Goal: Check status: Check status

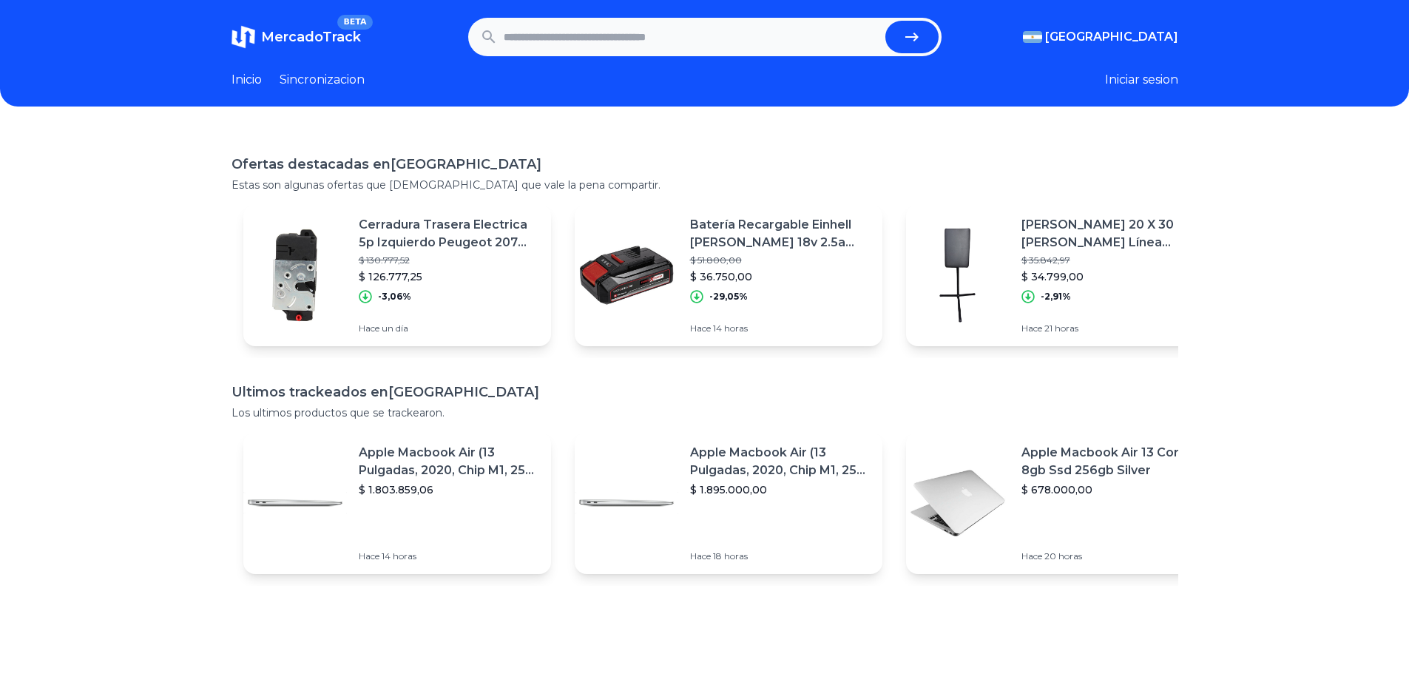
click at [607, 37] on input "text" at bounding box center [692, 37] width 376 height 33
click at [607, 43] on input "text" at bounding box center [692, 37] width 376 height 33
paste input "**********"
click at [904, 38] on button "submit" at bounding box center [911, 37] width 53 height 33
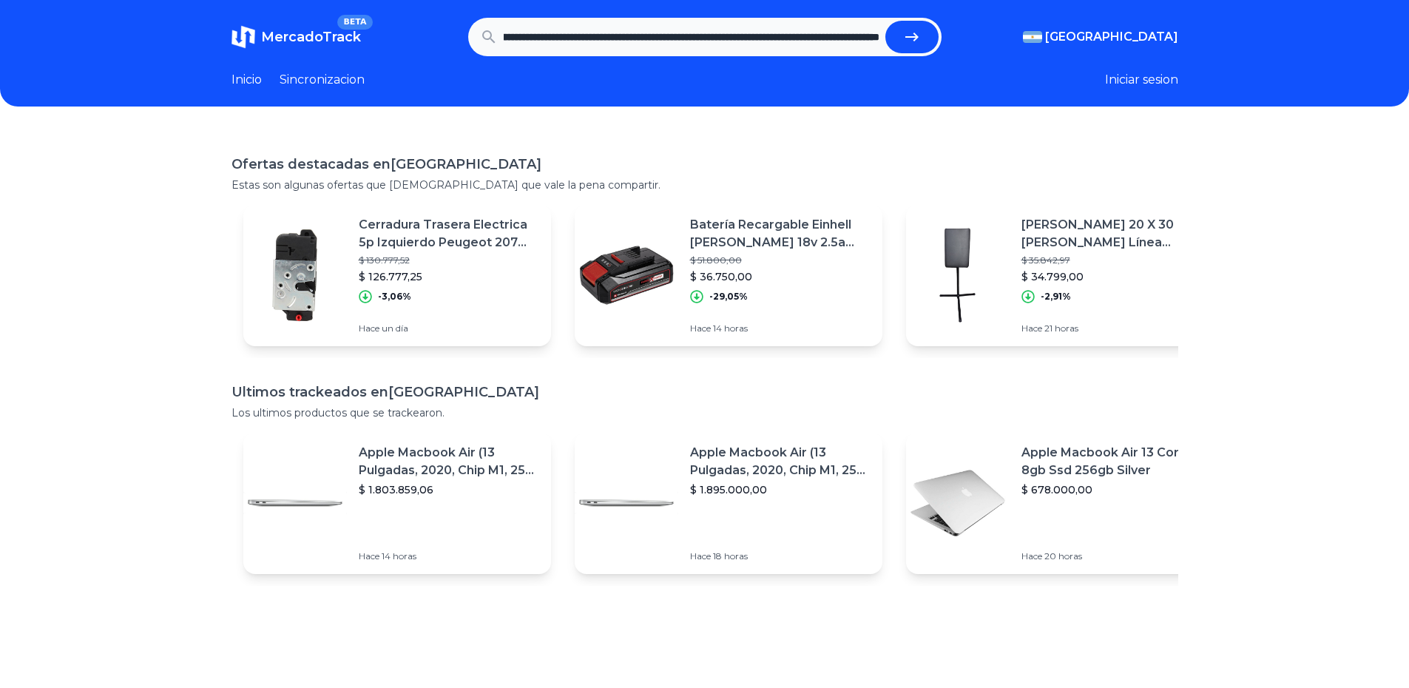
type input "**********"
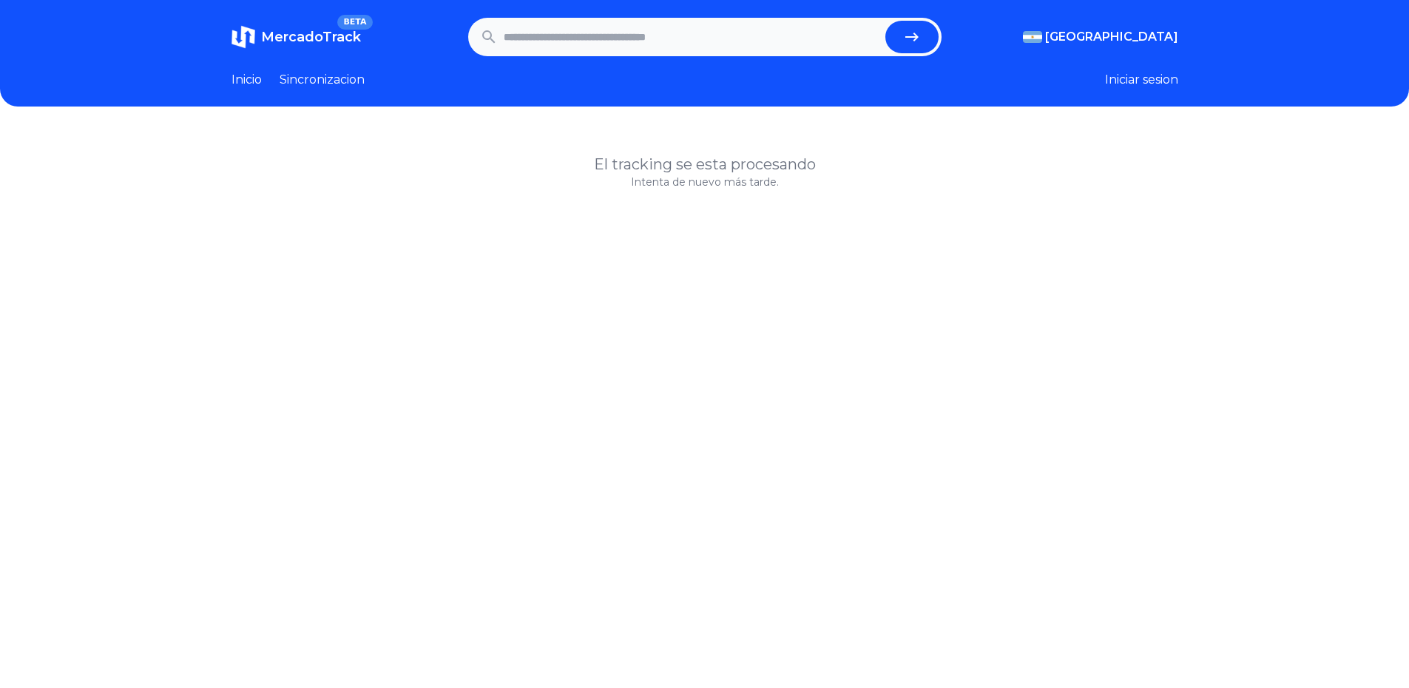
click at [710, 163] on h1 "El tracking se esta procesando" at bounding box center [704, 164] width 947 height 21
click at [584, 41] on input "text" at bounding box center [692, 37] width 376 height 33
paste input "**********"
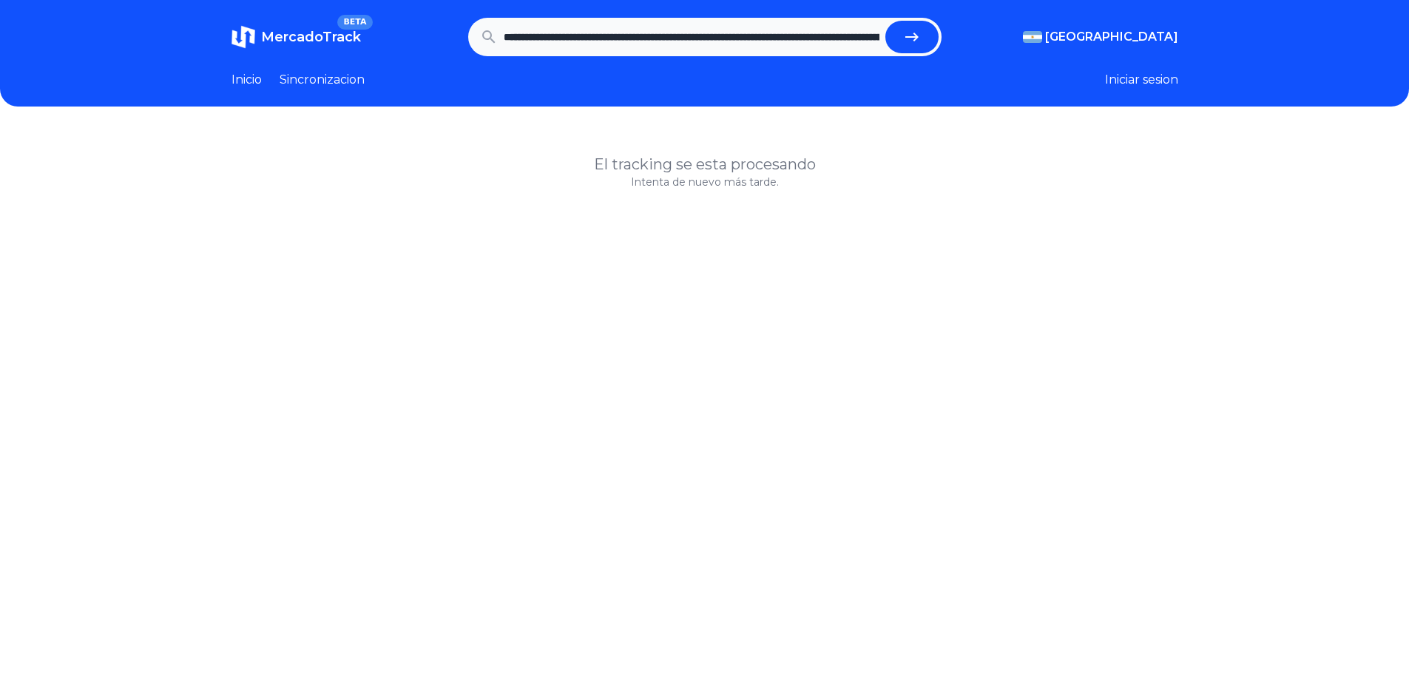
scroll to position [0, 440]
click at [918, 36] on icon "submit" at bounding box center [911, 37] width 13 height 9
type input "**********"
click at [294, 78] on link "Sincronizacion" at bounding box center [322, 80] width 85 height 18
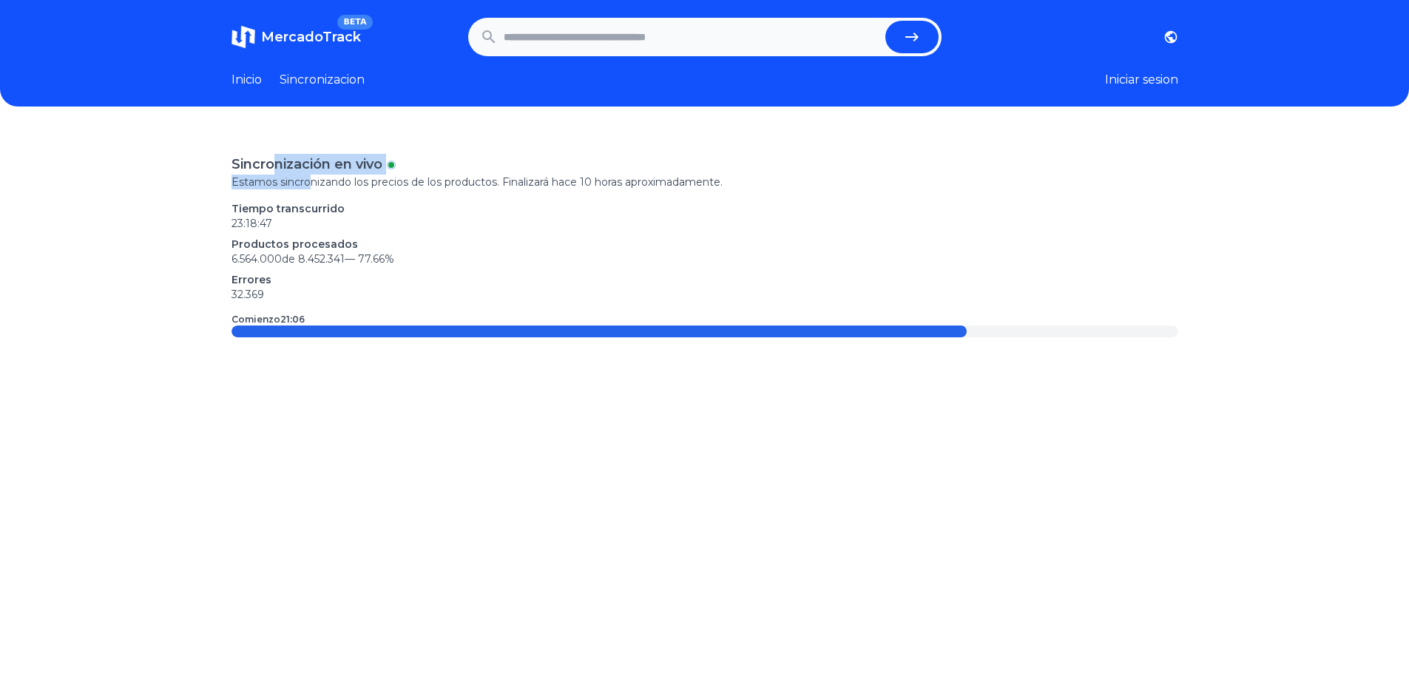
drag, startPoint x: 288, startPoint y: 171, endPoint x: 317, endPoint y: 180, distance: 30.9
click at [317, 180] on div "Sincronización en vivo Estamos sincronizando los precios de los productos. Fina…" at bounding box center [704, 171] width 947 height 35
click at [317, 180] on p "Estamos sincronizando los precios de los productos. Finalizará hace 10 horas ap…" at bounding box center [704, 182] width 947 height 15
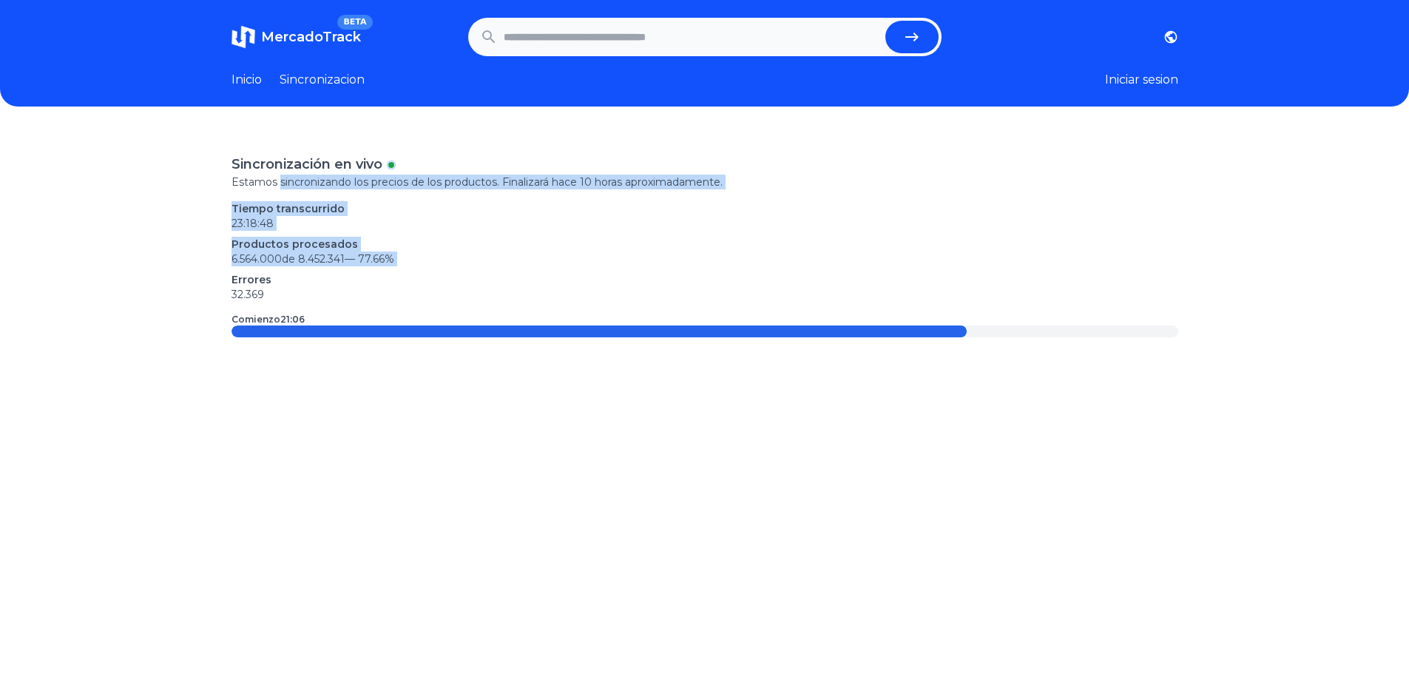
drag, startPoint x: 351, startPoint y: 184, endPoint x: 492, endPoint y: 259, distance: 159.1
click at [492, 259] on div "Sincronización en vivo Estamos sincronizando los precios de los productos. Fina…" at bounding box center [704, 245] width 947 height 183
click at [492, 259] on p "6.564.000 de 8.452.341 — 77.66 %" at bounding box center [704, 258] width 947 height 15
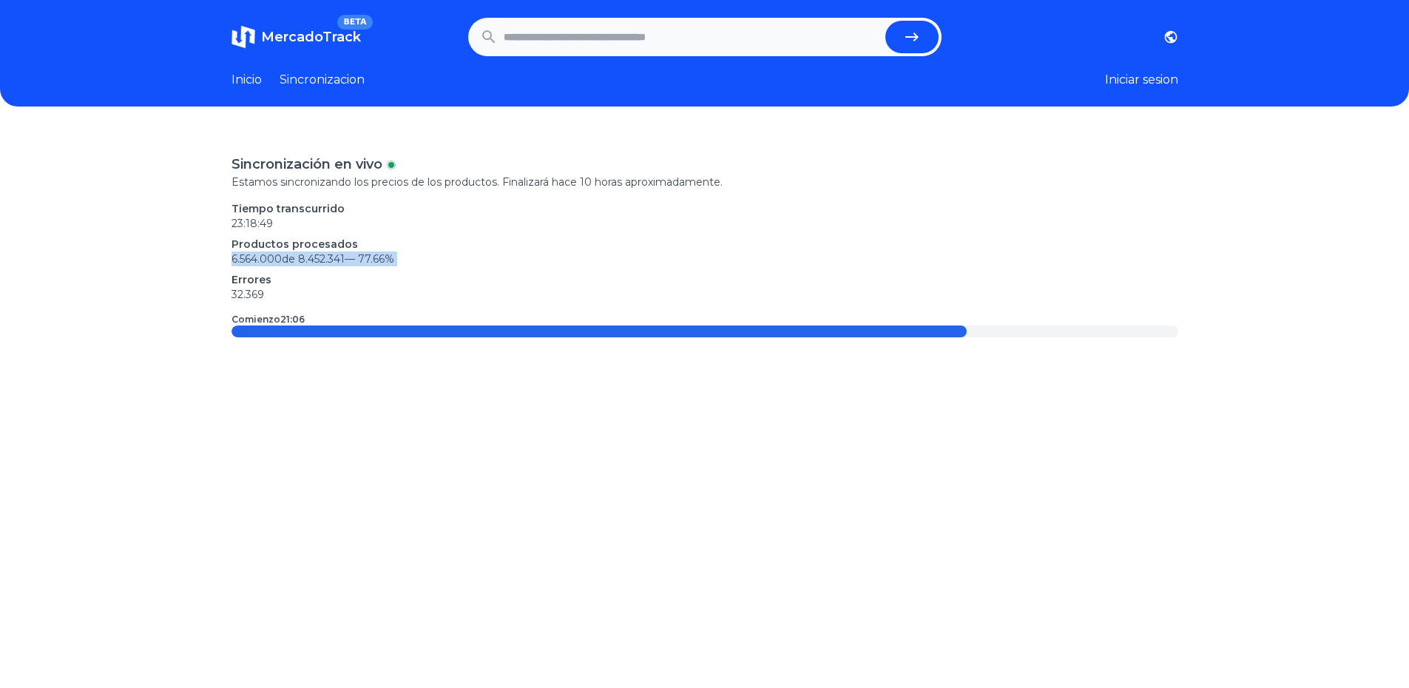
drag, startPoint x: 492, startPoint y: 259, endPoint x: 238, endPoint y: 257, distance: 253.7
click at [238, 257] on p "6.564.000 de 8.452.341 — 77.66 %" at bounding box center [704, 258] width 947 height 15
drag, startPoint x: 246, startPoint y: 290, endPoint x: 266, endPoint y: 300, distance: 23.2
click at [266, 300] on p "32.369" at bounding box center [704, 294] width 947 height 15
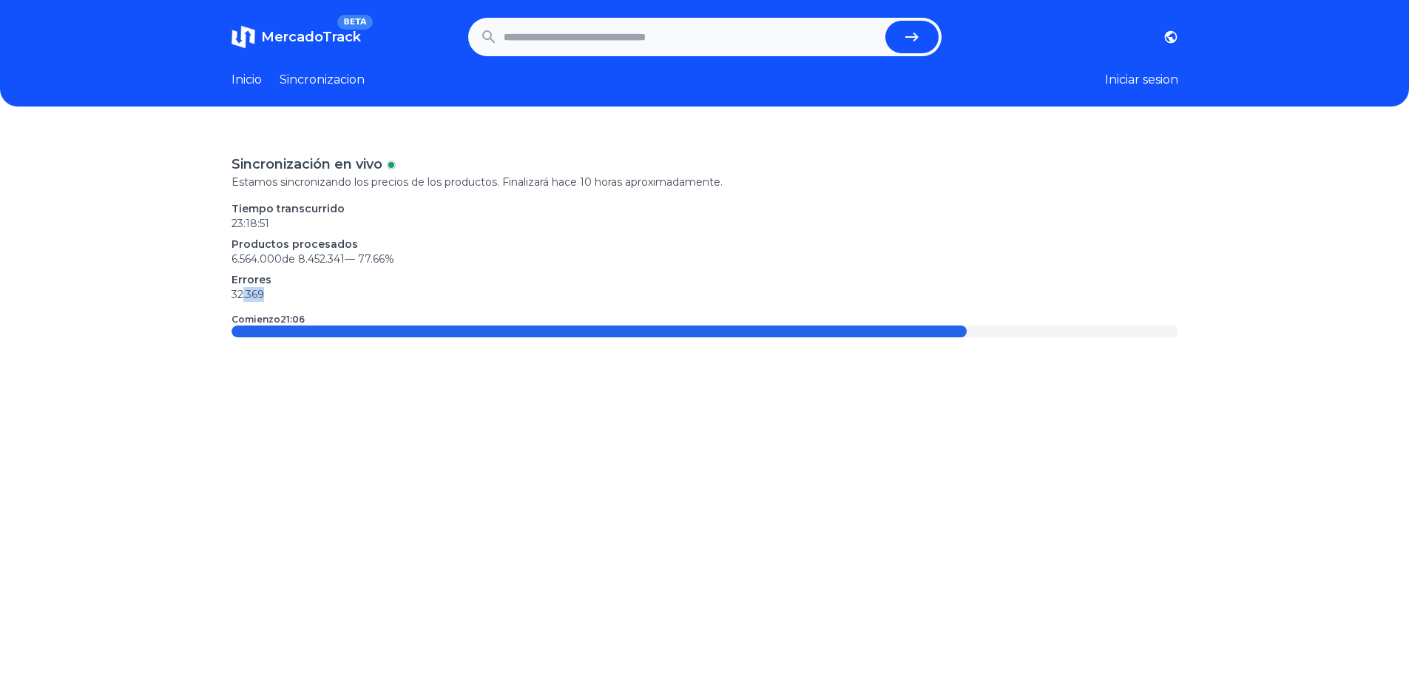
click at [266, 300] on p "32.369" at bounding box center [704, 294] width 947 height 15
click at [596, 50] on input "text" at bounding box center [692, 37] width 376 height 33
paste input "**********"
click at [929, 44] on button "submit" at bounding box center [911, 37] width 53 height 33
type input "**********"
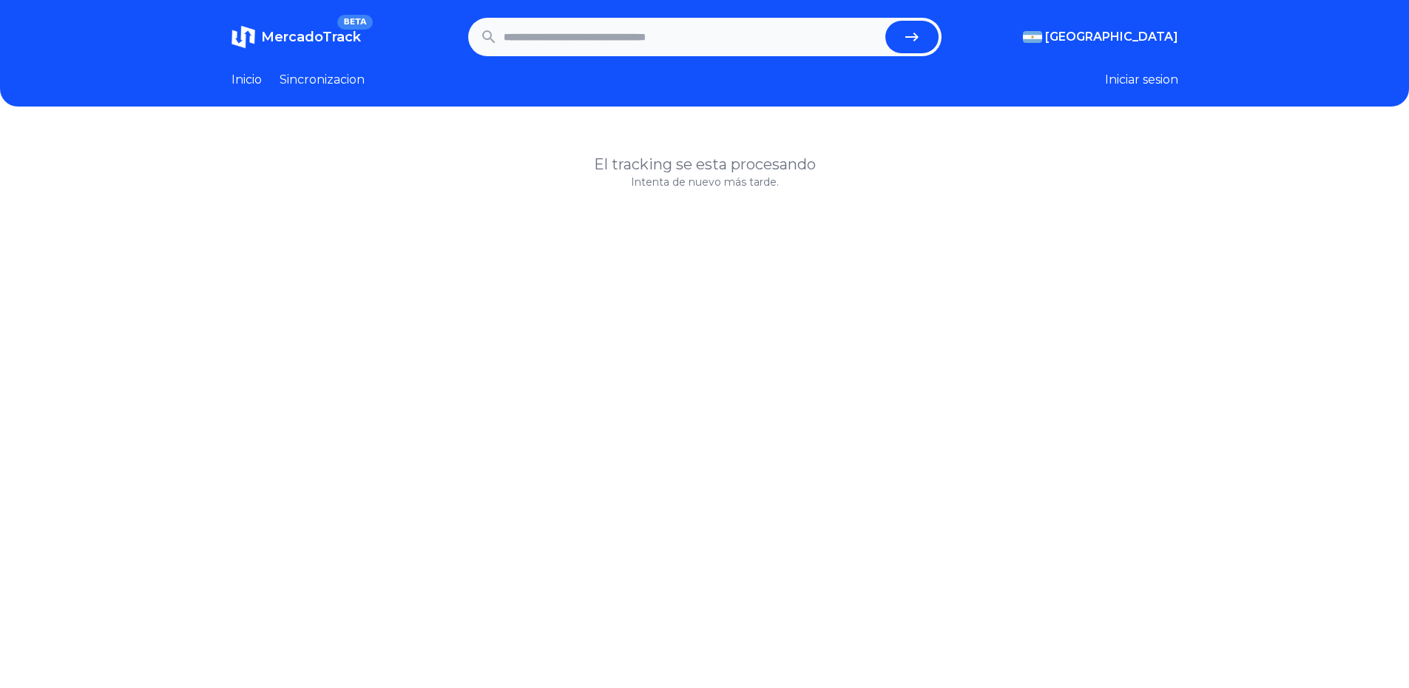
click at [345, 75] on link "Sincronizacion" at bounding box center [322, 80] width 85 height 18
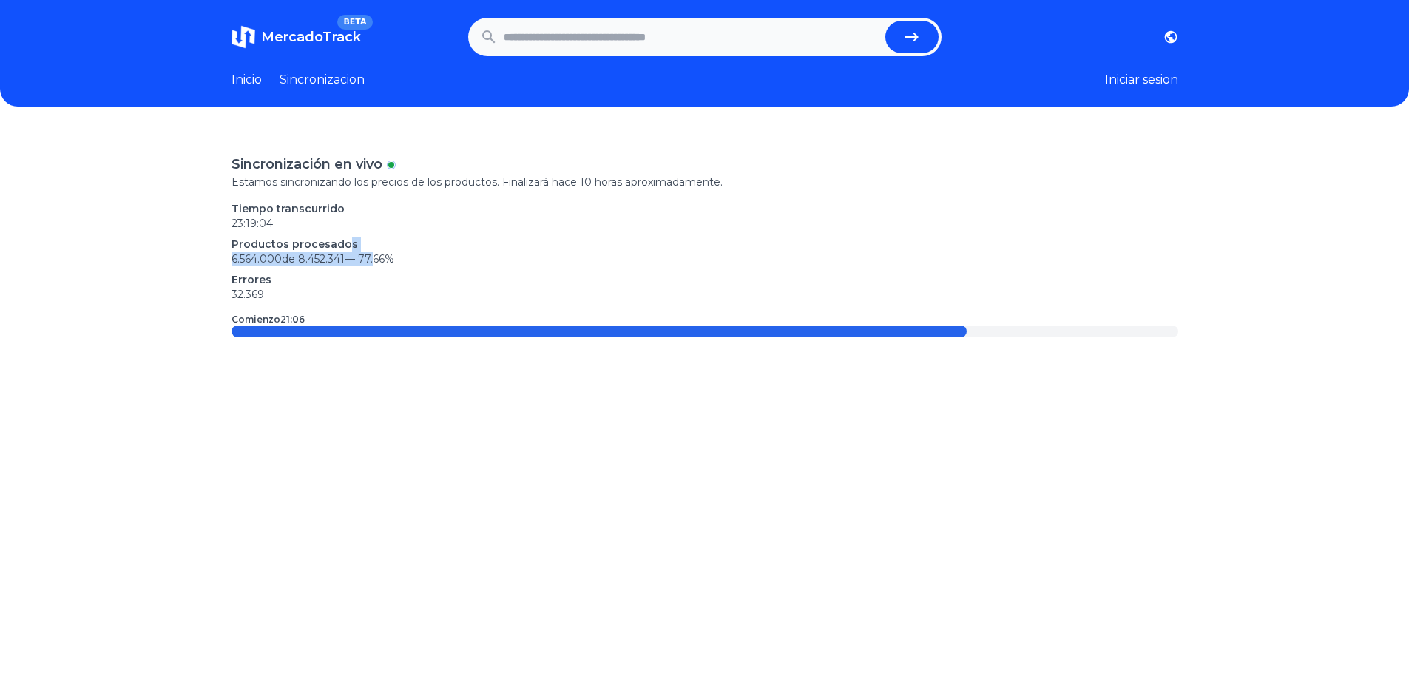
drag, startPoint x: 353, startPoint y: 246, endPoint x: 382, endPoint y: 261, distance: 31.8
click at [382, 261] on div "Productos procesados 6.564.000 de 8.452.341 — 77.66 %" at bounding box center [704, 252] width 947 height 30
click at [382, 261] on span "77.66 %" at bounding box center [376, 258] width 36 height 13
click at [365, 259] on div "Tiempo transcurrido 23:22:21 Productos procesados 6.564.000 de 8.452.341 — 77.6…" at bounding box center [704, 251] width 947 height 101
click at [365, 259] on p "6.564.000 de 8.452.341 — 77.66 %" at bounding box center [704, 258] width 947 height 15
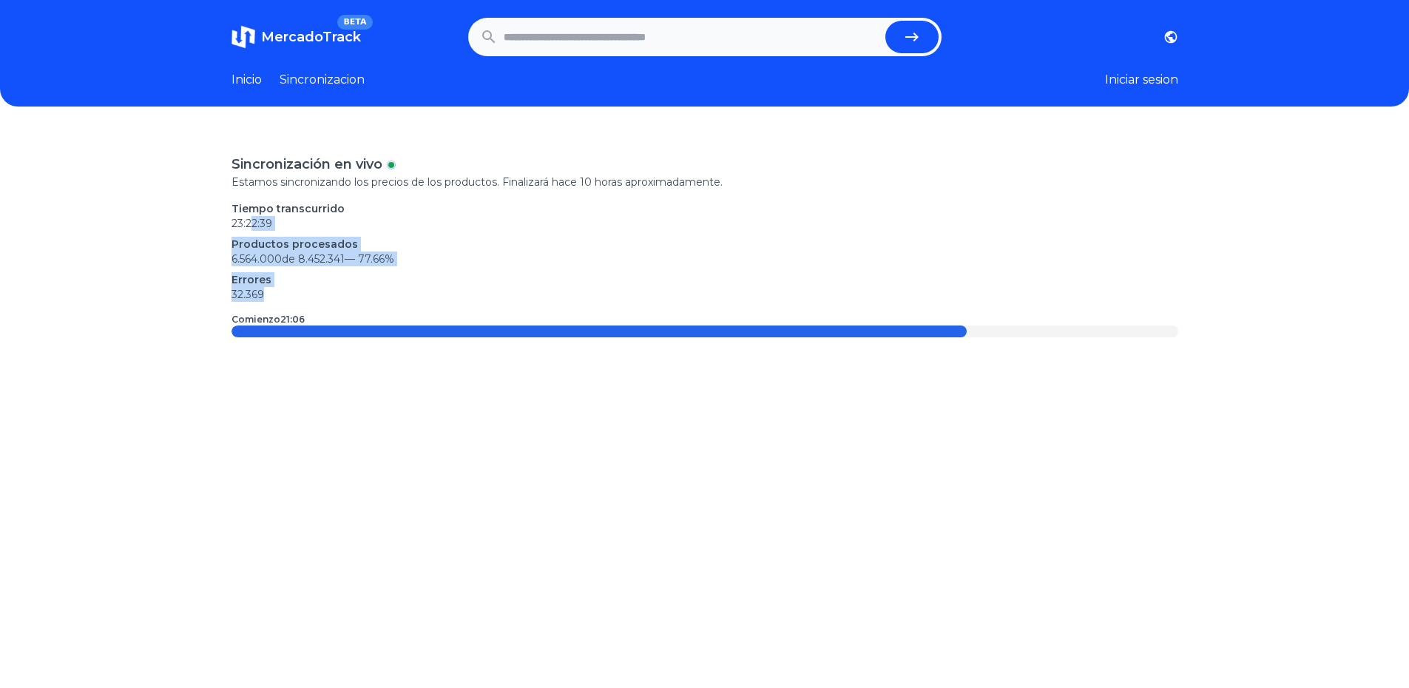
drag, startPoint x: 258, startPoint y: 217, endPoint x: 318, endPoint y: 289, distance: 94.0
click at [318, 289] on div "Tiempo transcurrido 23:22:39 Productos procesados 6.564.000 de 8.452.341 — 77.6…" at bounding box center [704, 251] width 947 height 101
click at [318, 289] on p "32.369" at bounding box center [704, 294] width 947 height 15
drag, startPoint x: 260, startPoint y: 317, endPoint x: 366, endPoint y: 334, distance: 107.1
click at [348, 336] on div "Sincronización en vivo Estamos sincronizando los precios de los productos. Fina…" at bounding box center [704, 245] width 947 height 183
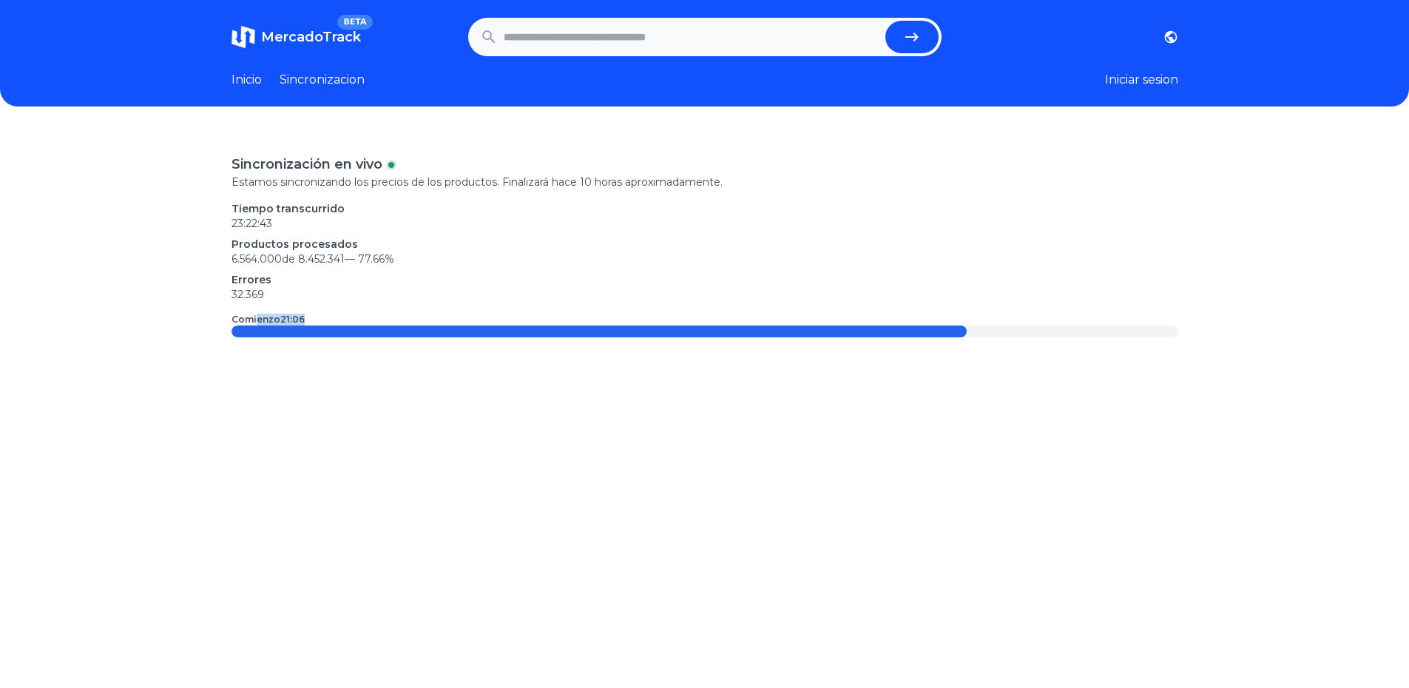
click at [1043, 359] on div "Sincronización en vivo Estamos sincronizando los precios de los productos. Fina…" at bounding box center [704, 474] width 1409 height 688
click at [313, 27] on h1 "MercadoTrack BETA" at bounding box center [311, 37] width 100 height 21
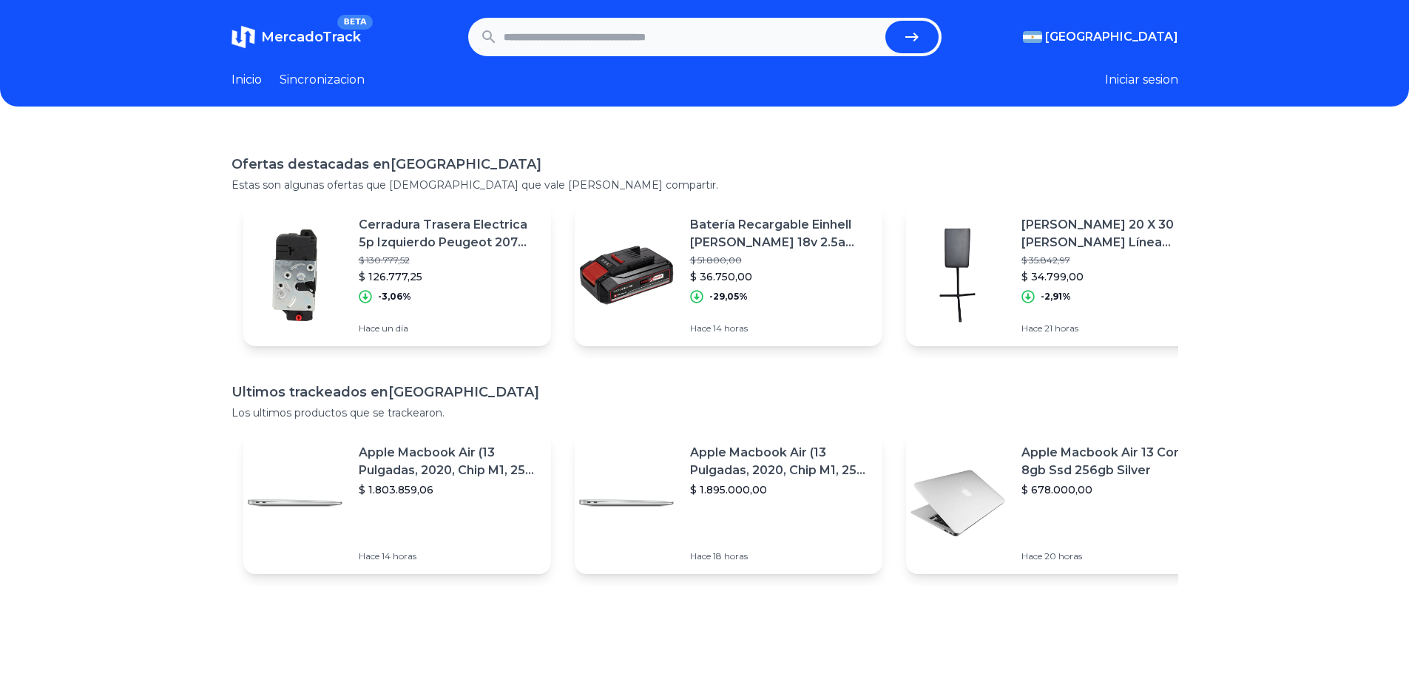
click at [440, 241] on p "Cerradura Trasera Electrica 5p Izquierdo Peugeot 207 08/15" at bounding box center [449, 233] width 180 height 35
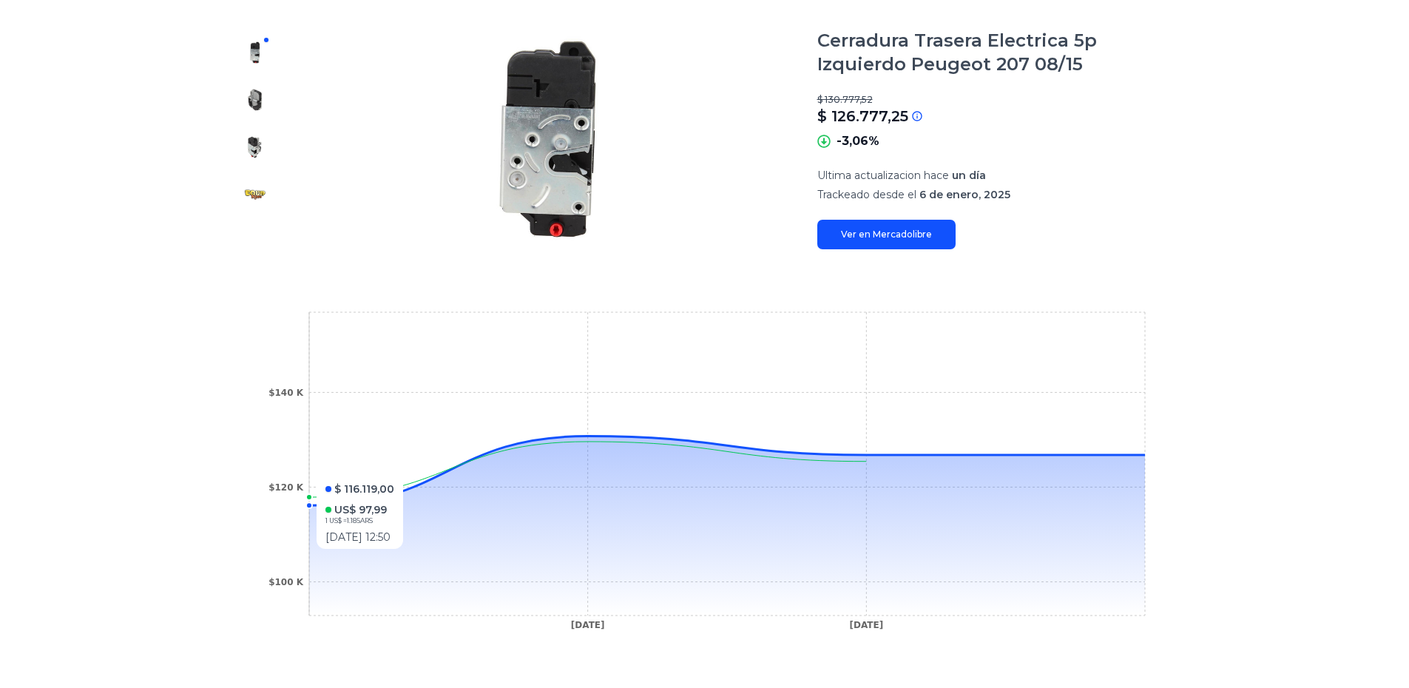
scroll to position [74, 0]
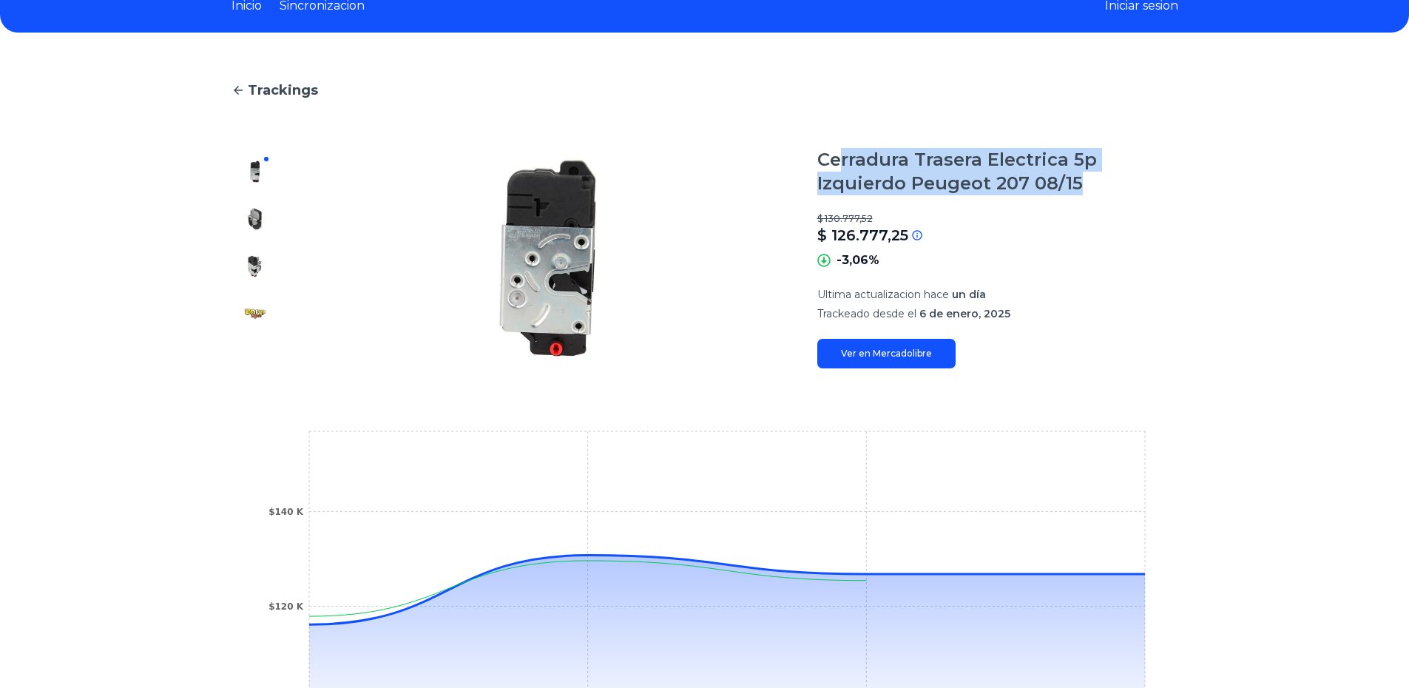
drag, startPoint x: 848, startPoint y: 166, endPoint x: 1086, endPoint y: 184, distance: 238.8
click at [1086, 184] on h1 "Cerradura Trasera Electrica 5p Izquierdo Peugeot 207 08/15" at bounding box center [997, 171] width 361 height 47
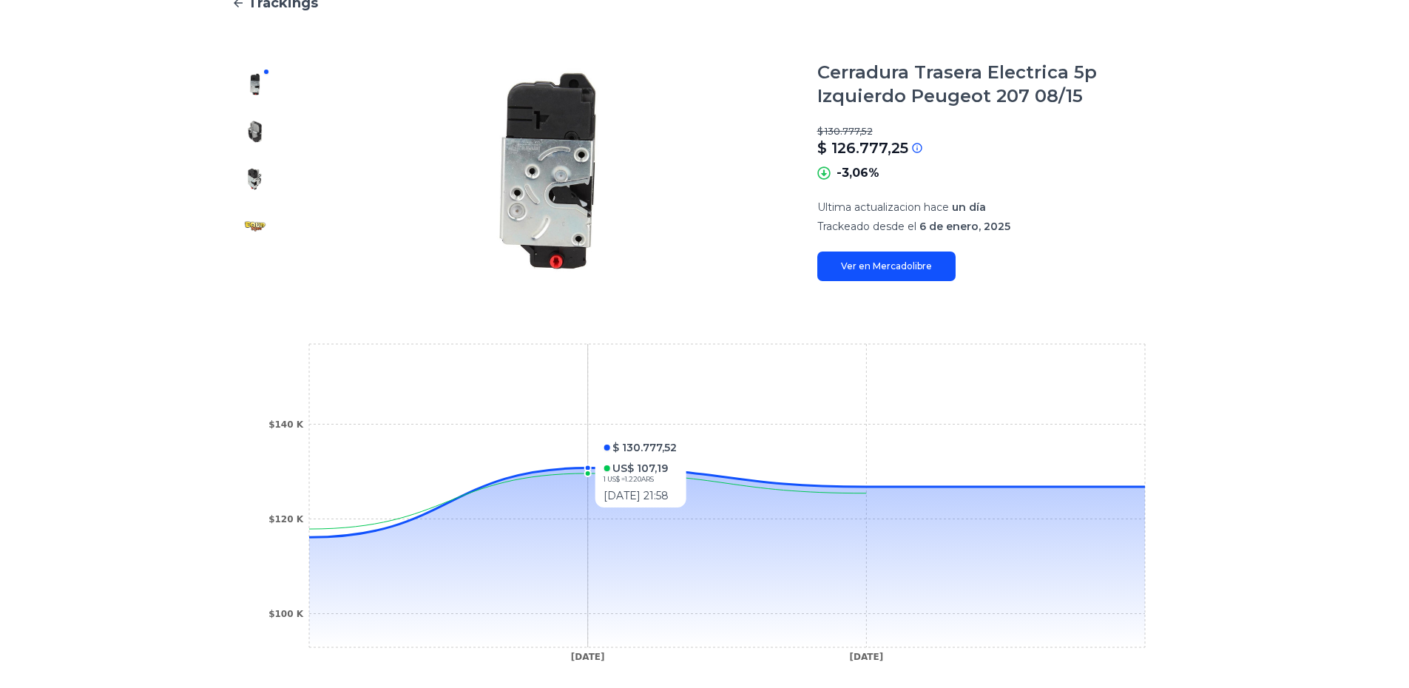
scroll to position [296, 0]
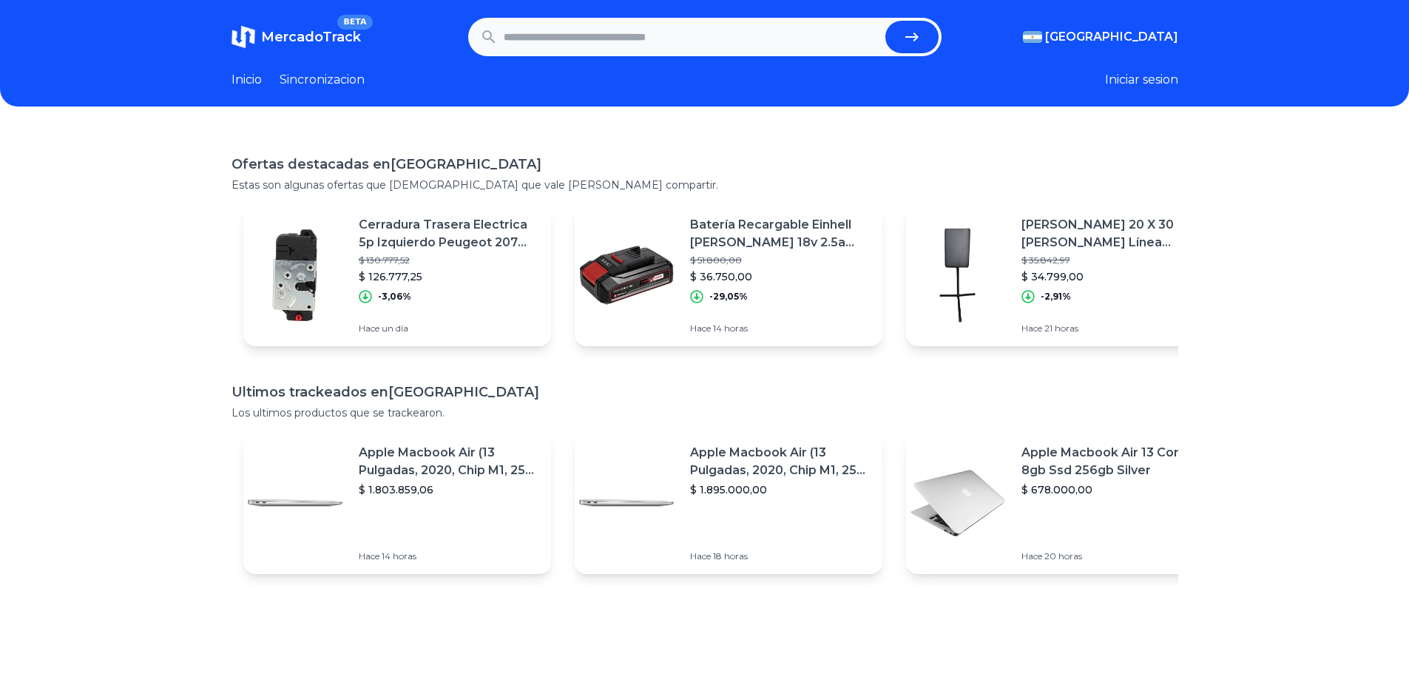
click at [1279, 280] on div "Ofertas destacadas en Argentina Estas son algunas ofertas que creemos que vale …" at bounding box center [704, 474] width 1409 height 688
click at [1117, 241] on p "Apoya Brazos 20 X 30 Natalio Thompson Línea Rookie" at bounding box center [1111, 233] width 180 height 35
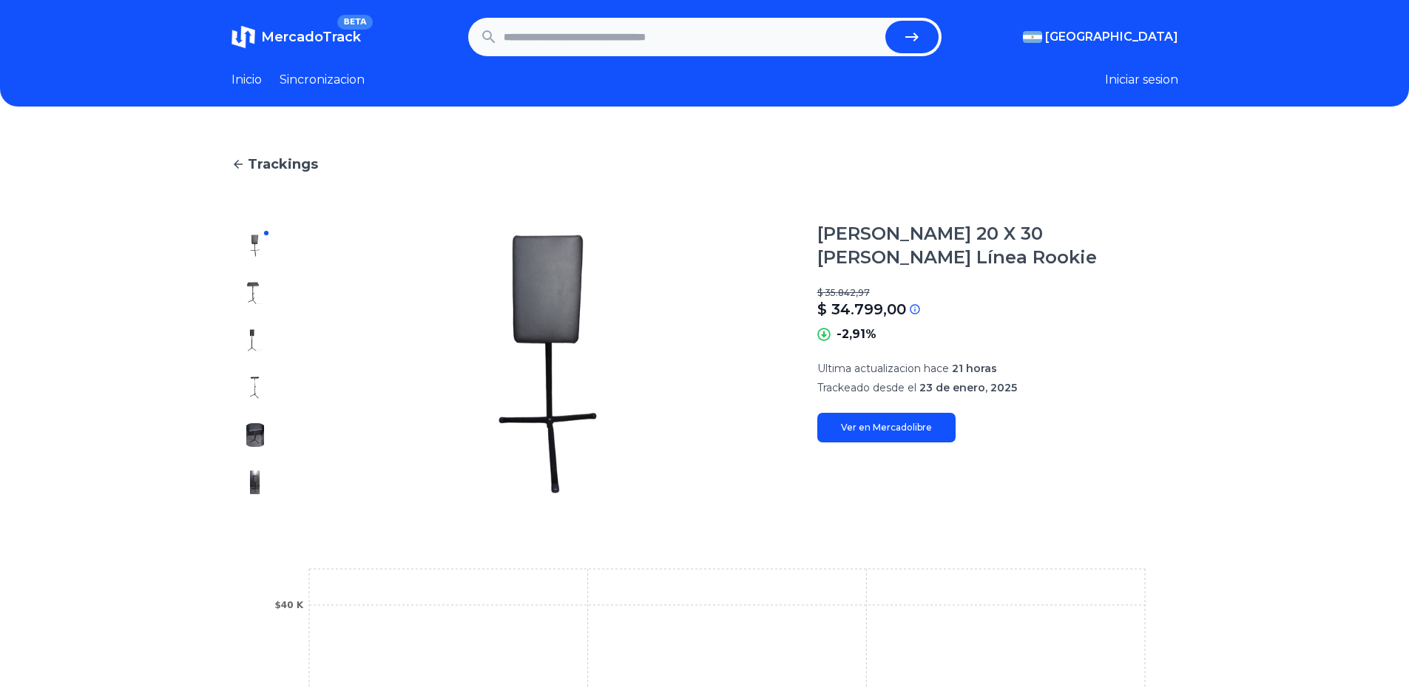
click at [253, 293] on img at bounding box center [255, 293] width 24 height 24
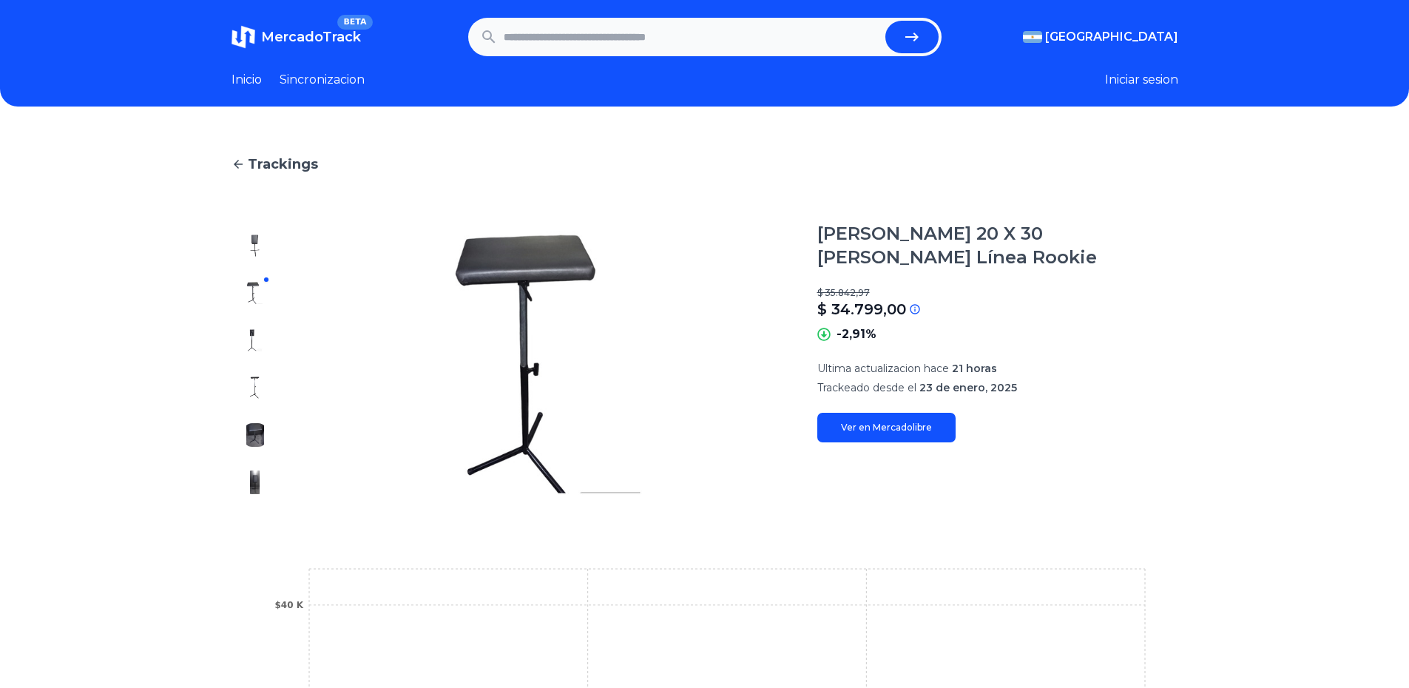
click at [260, 339] on img at bounding box center [255, 340] width 24 height 24
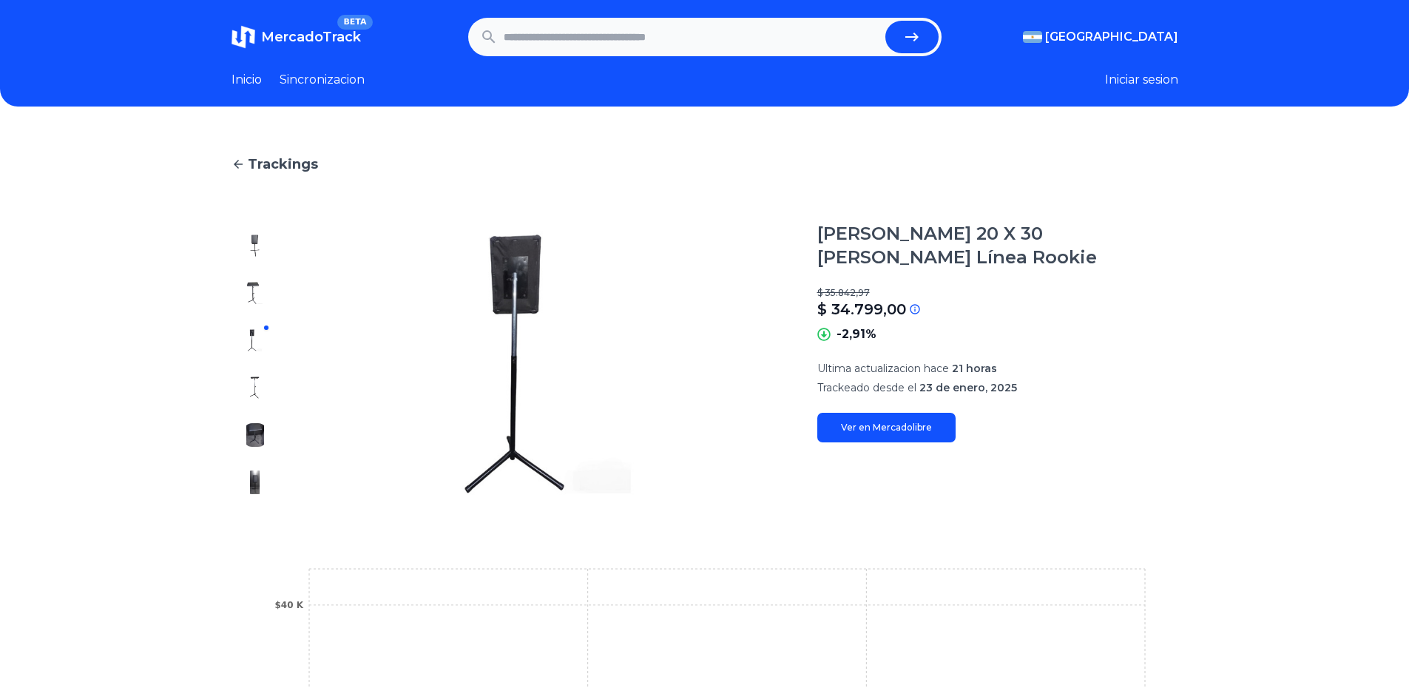
click at [259, 383] on img at bounding box center [255, 388] width 24 height 24
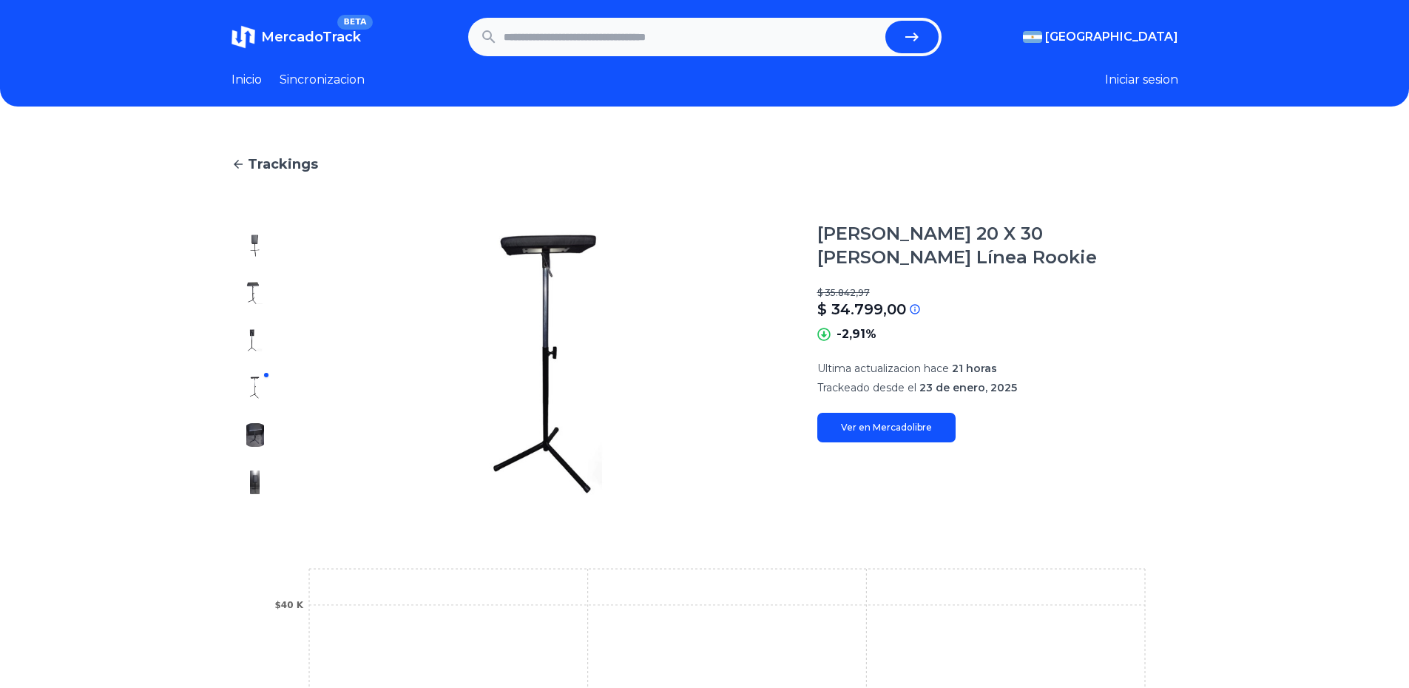
click at [251, 417] on div at bounding box center [254, 364] width 47 height 284
click at [251, 451] on div at bounding box center [254, 364] width 47 height 284
click at [263, 432] on img at bounding box center [255, 435] width 24 height 24
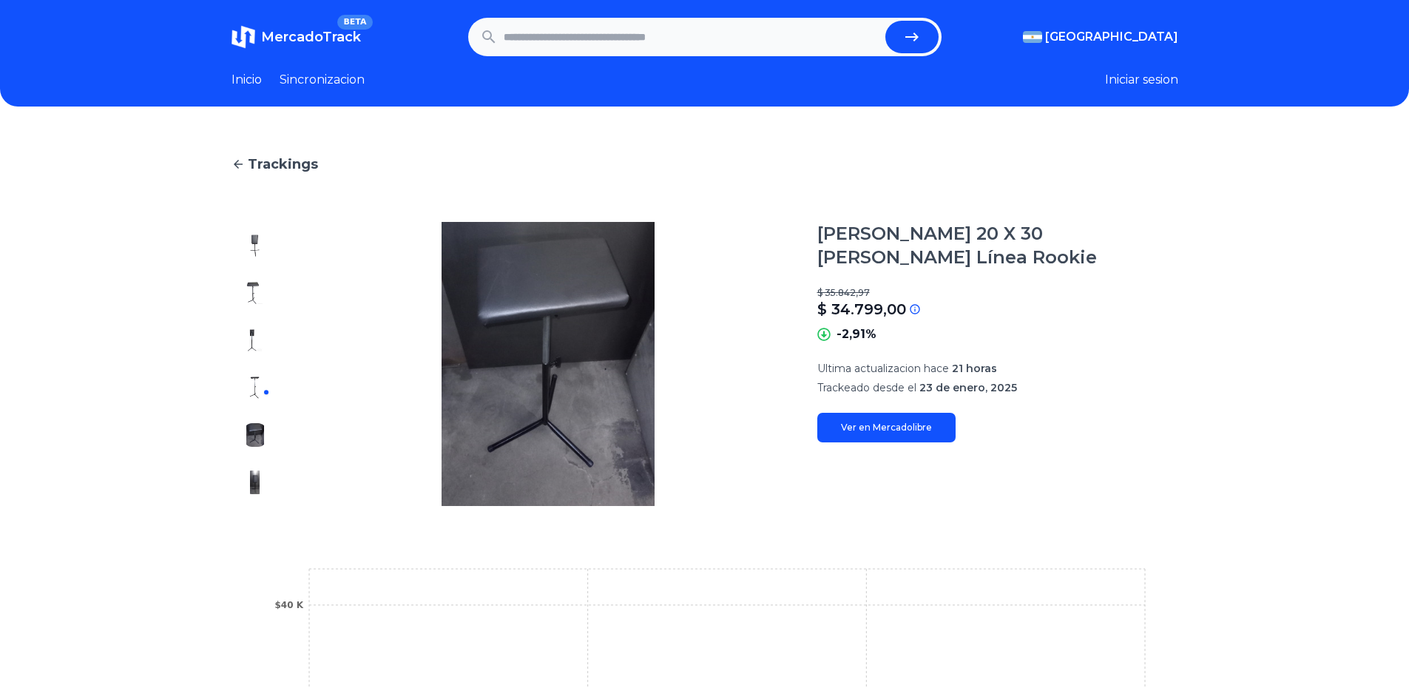
click at [263, 478] on img at bounding box center [255, 482] width 24 height 24
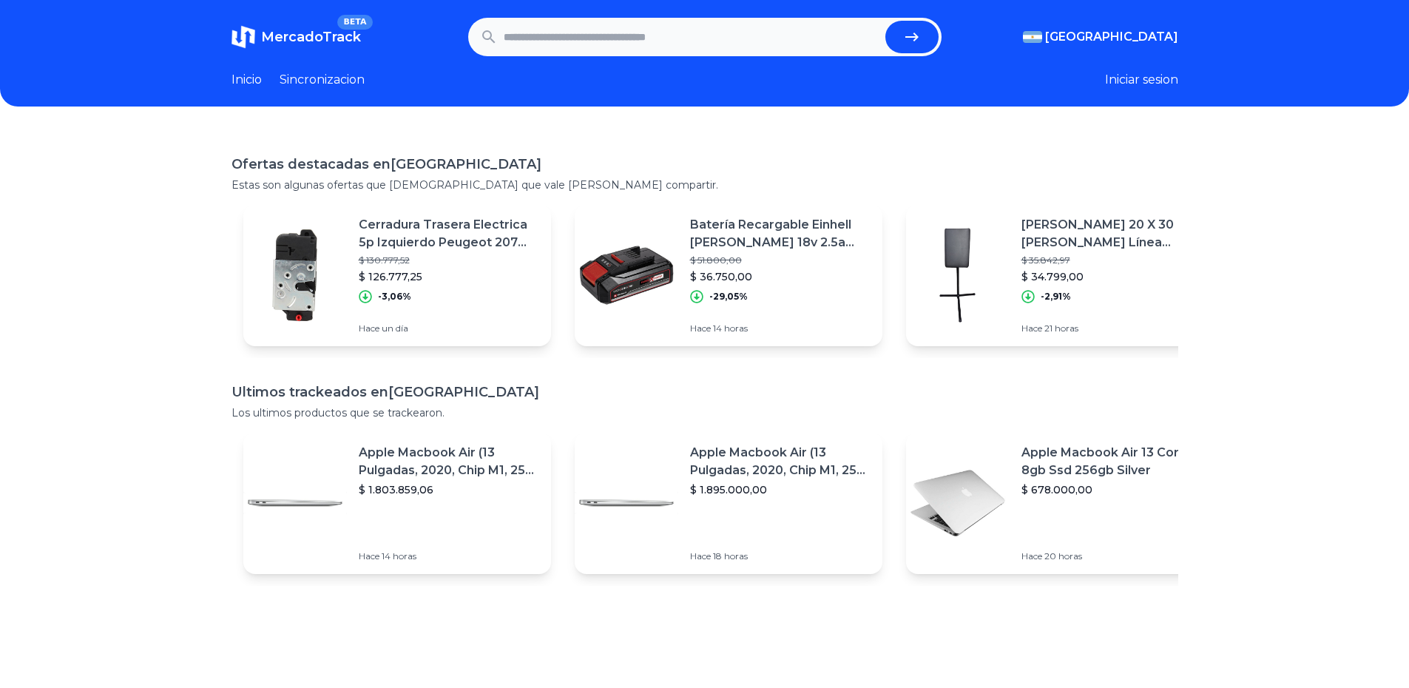
drag, startPoint x: 1245, startPoint y: 282, endPoint x: 1231, endPoint y: 282, distance: 14.1
click at [1232, 282] on div "Ofertas destacadas en Argentina Estas son algunas ofertas que creemos que vale …" at bounding box center [704, 474] width 1409 height 688
click at [155, 508] on div "Ofertas destacadas en Argentina Estas son algunas ofertas que creemos que vale …" at bounding box center [704, 474] width 1409 height 688
drag, startPoint x: 410, startPoint y: 398, endPoint x: 437, endPoint y: 410, distance: 30.1
click at [437, 410] on div "Ultimos trackeados en Argentina Los ultimos productos que se trackearon." at bounding box center [704, 401] width 947 height 38
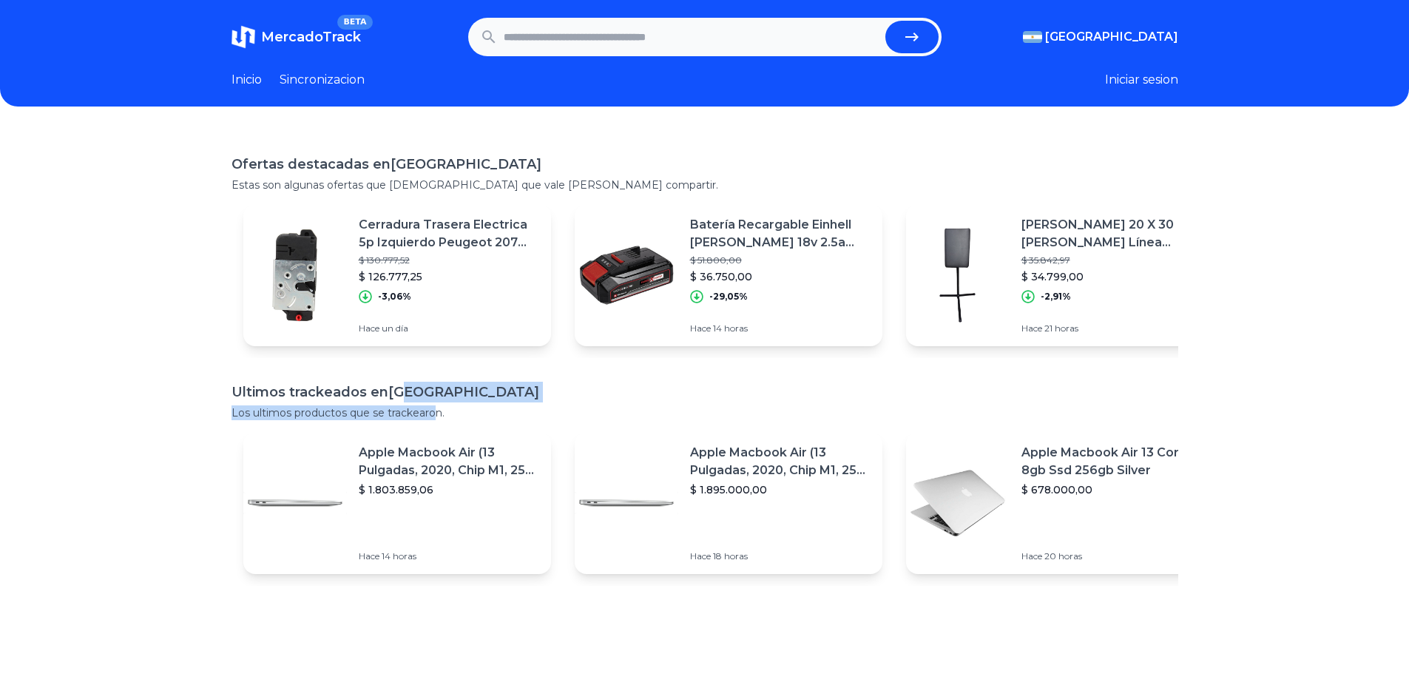
click at [437, 410] on p "Los ultimos productos que se trackearon." at bounding box center [704, 412] width 947 height 15
click at [719, 44] on input "text" at bounding box center [692, 37] width 376 height 33
click at [744, 35] on input "text" at bounding box center [692, 37] width 376 height 33
click at [830, 46] on input "text" at bounding box center [692, 37] width 376 height 33
paste input "**********"
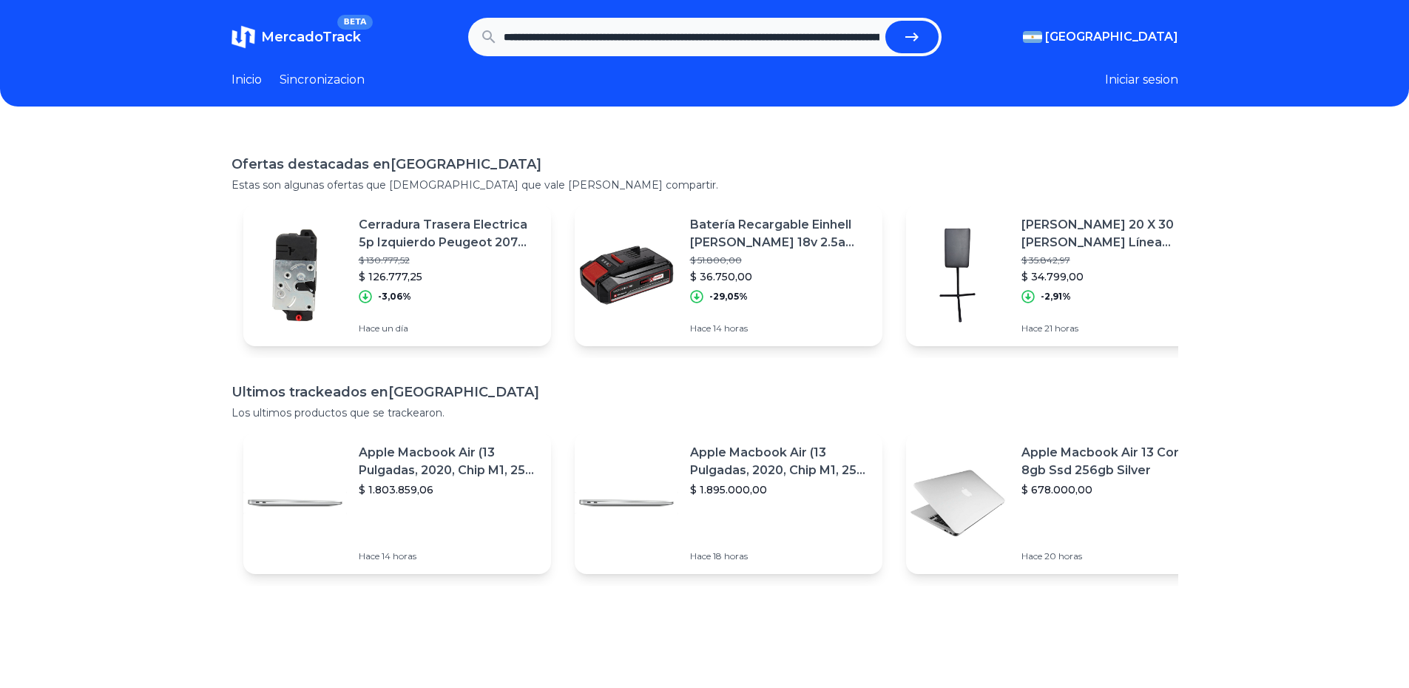
scroll to position [0, 440]
click at [933, 44] on button "submit" at bounding box center [911, 37] width 53 height 33
type input "**********"
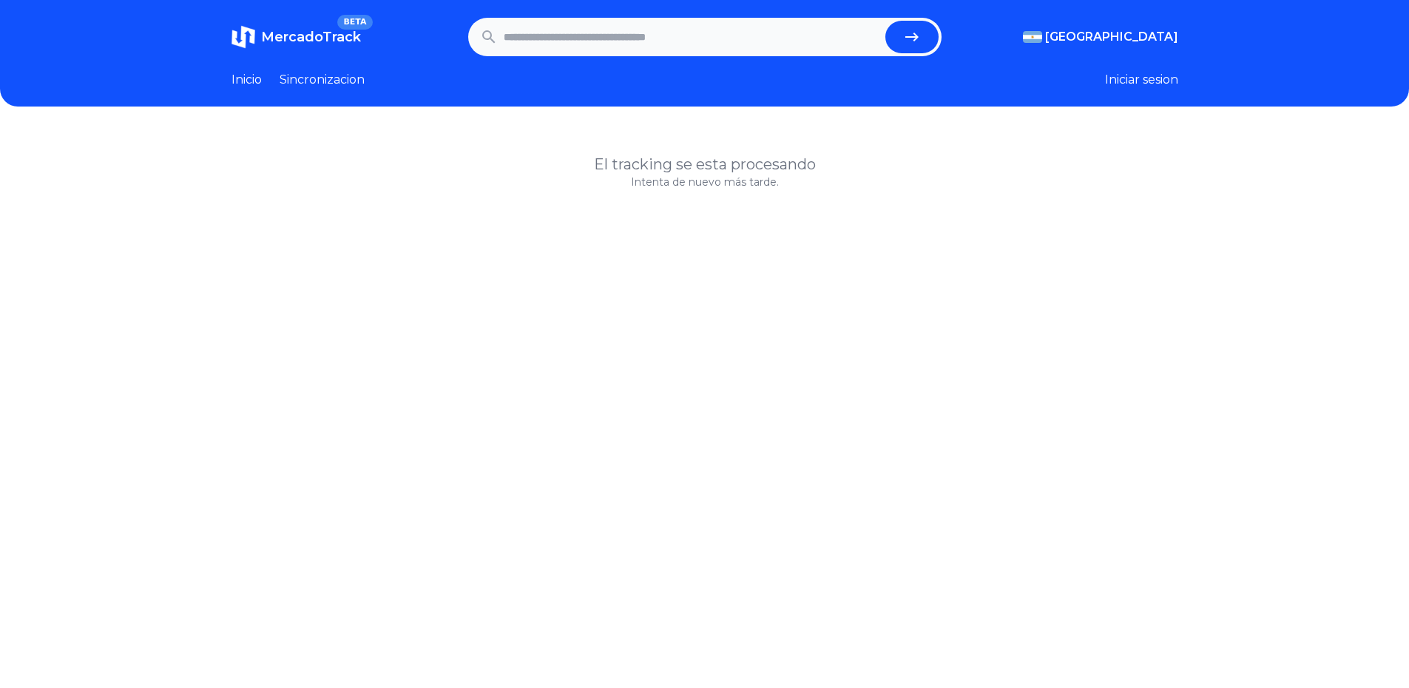
click at [702, 40] on input "text" at bounding box center [692, 37] width 376 height 33
paste input "**********"
click at [915, 33] on icon "submit" at bounding box center [912, 37] width 18 height 18
type input "**********"
click at [348, 81] on link "Sincronizacion" at bounding box center [322, 80] width 85 height 18
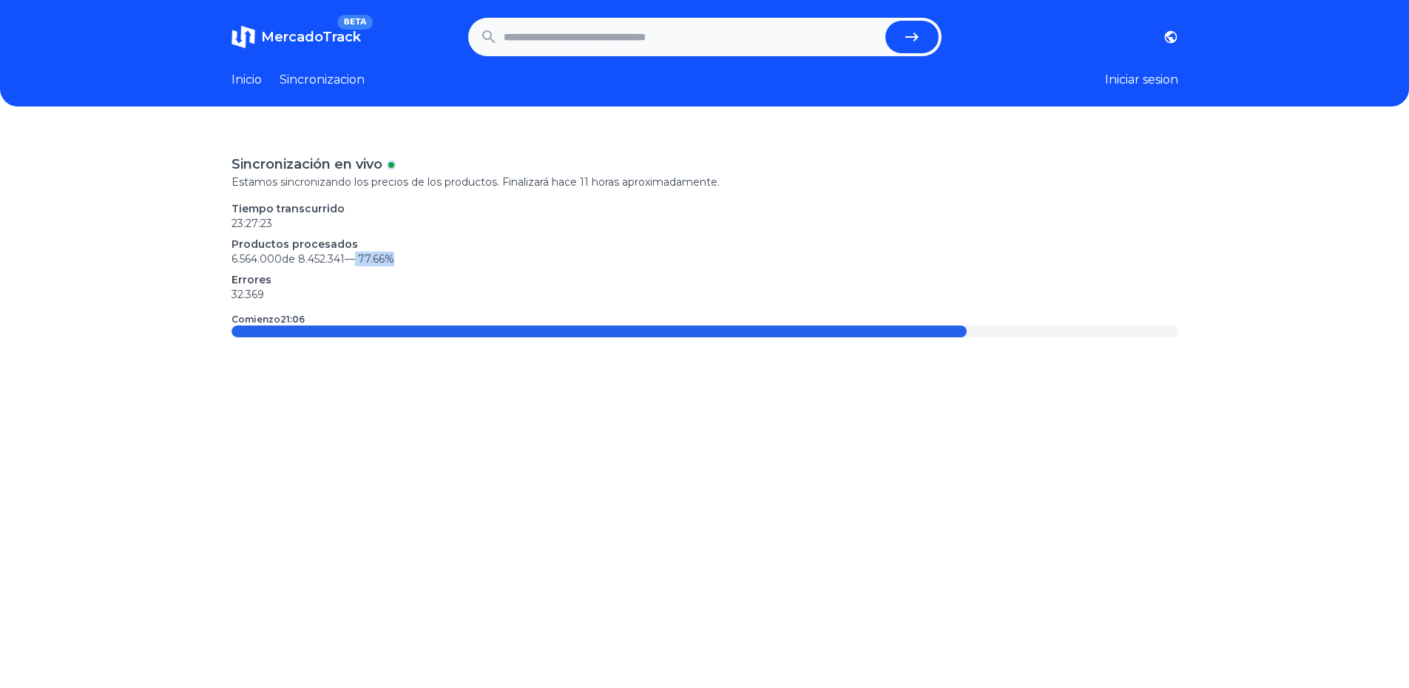
drag, startPoint x: 354, startPoint y: 254, endPoint x: 405, endPoint y: 253, distance: 50.3
click at [405, 253] on p "6.564.000 de 8.452.341 — 77.66 %" at bounding box center [704, 258] width 947 height 15
drag, startPoint x: 405, startPoint y: 253, endPoint x: 331, endPoint y: 246, distance: 73.6
click at [331, 246] on div "Productos procesados 6.564.000 de 8.452.341 — 77.66 %" at bounding box center [704, 252] width 947 height 30
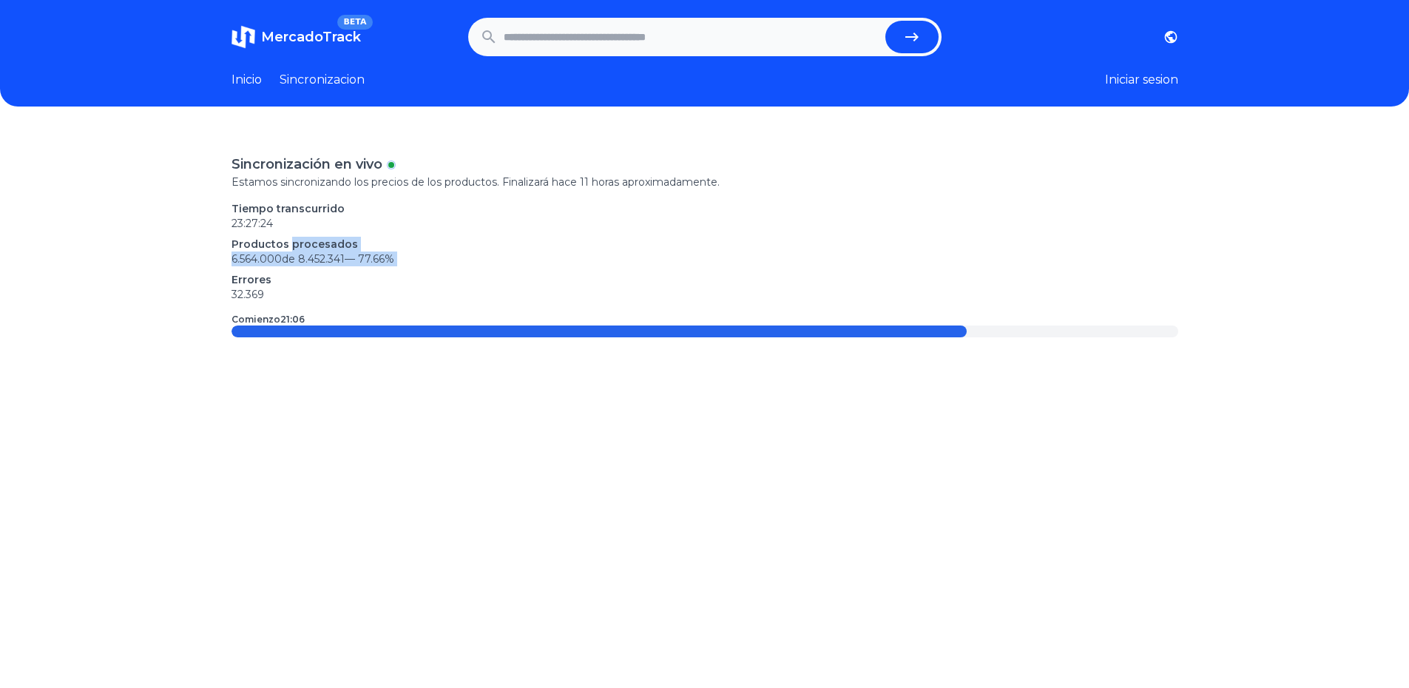
click at [331, 246] on p "Productos procesados" at bounding box center [704, 244] width 947 height 15
